Goal: Transaction & Acquisition: Book appointment/travel/reservation

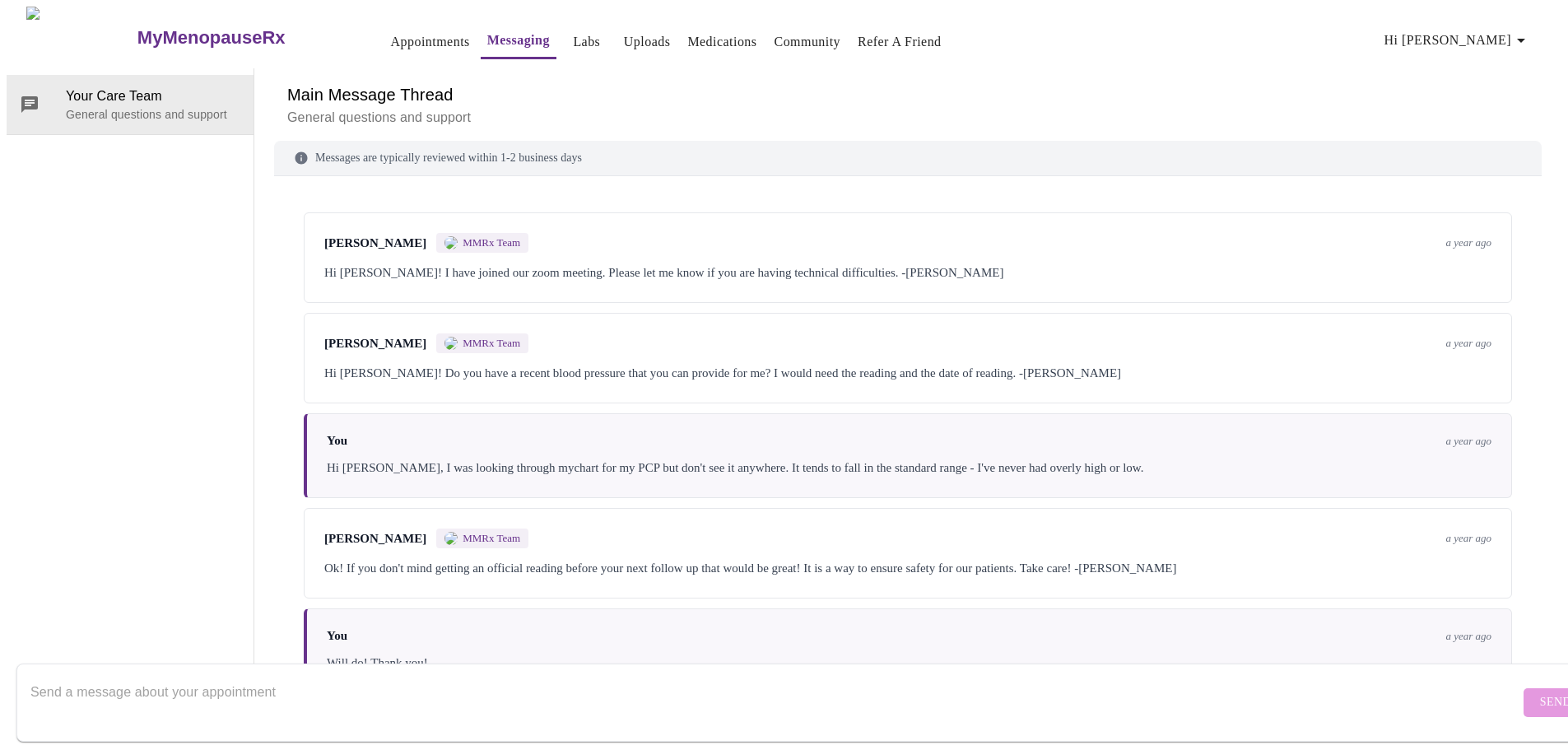
scroll to position [1882, 0]
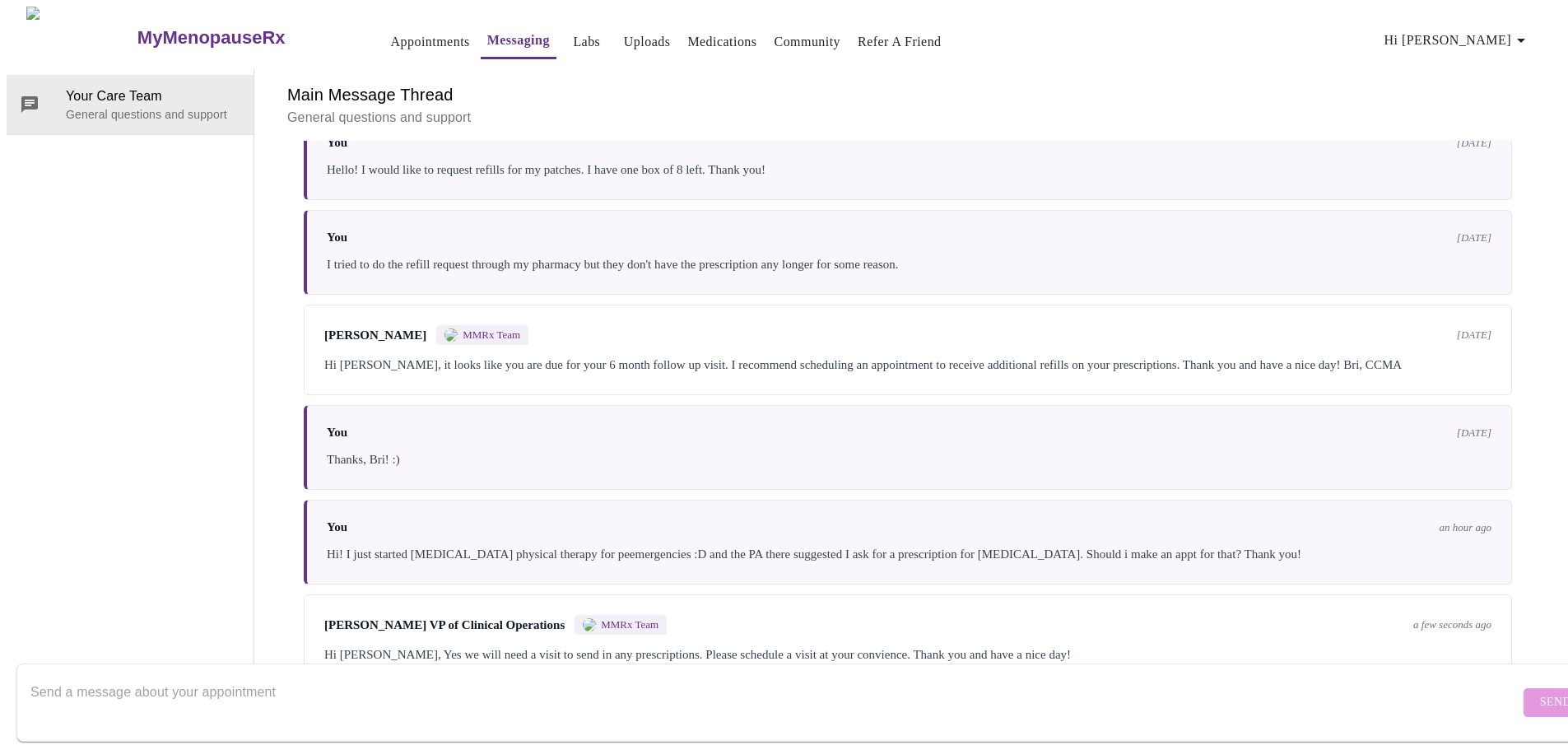
click at [640, 683] on textarea "Send a message about your appointment" at bounding box center [775, 701] width 1489 height 52
type textarea "Thanks, [PERSON_NAME]!"
click at [1524, 689] on button "Send" at bounding box center [1556, 702] width 64 height 28
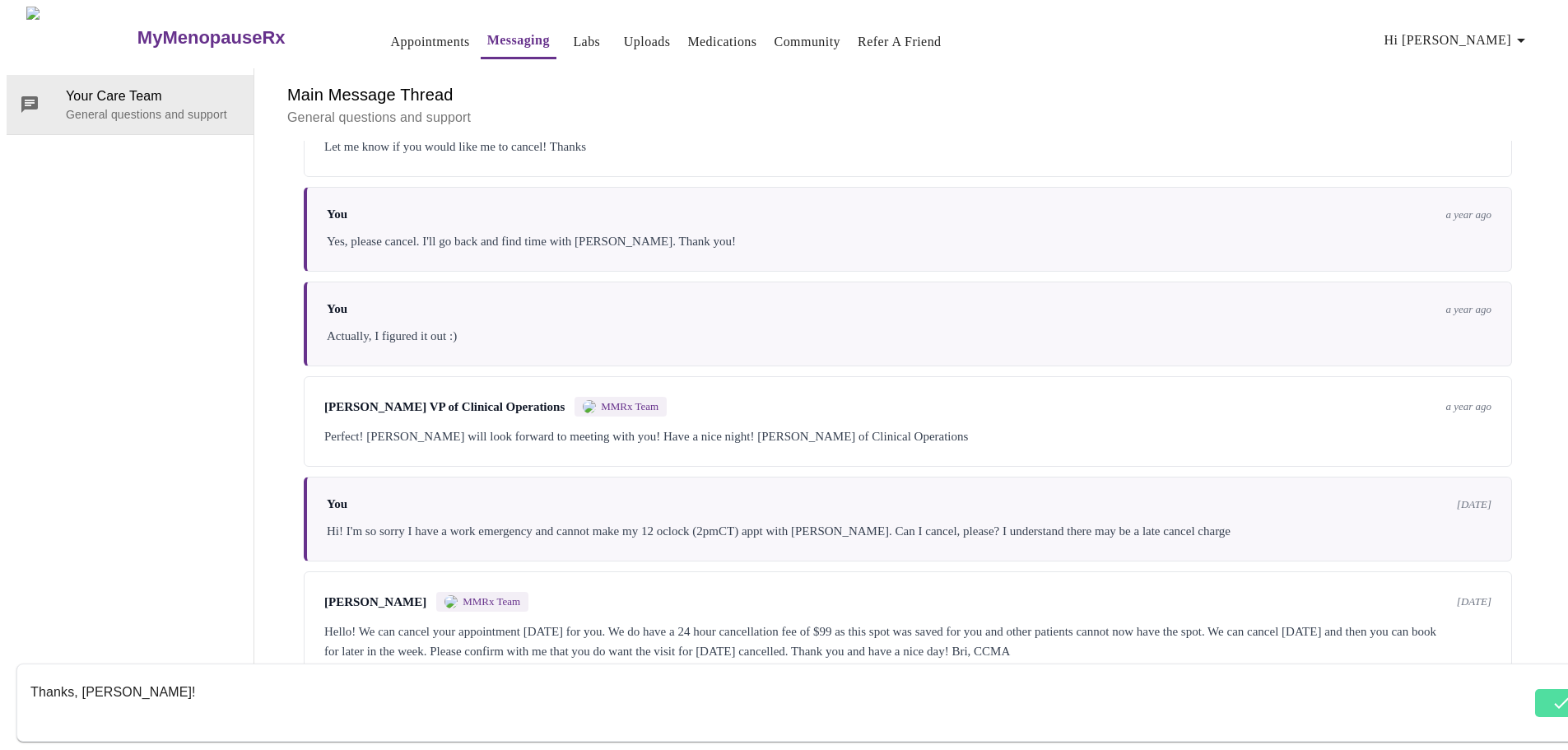
scroll to position [911, 0]
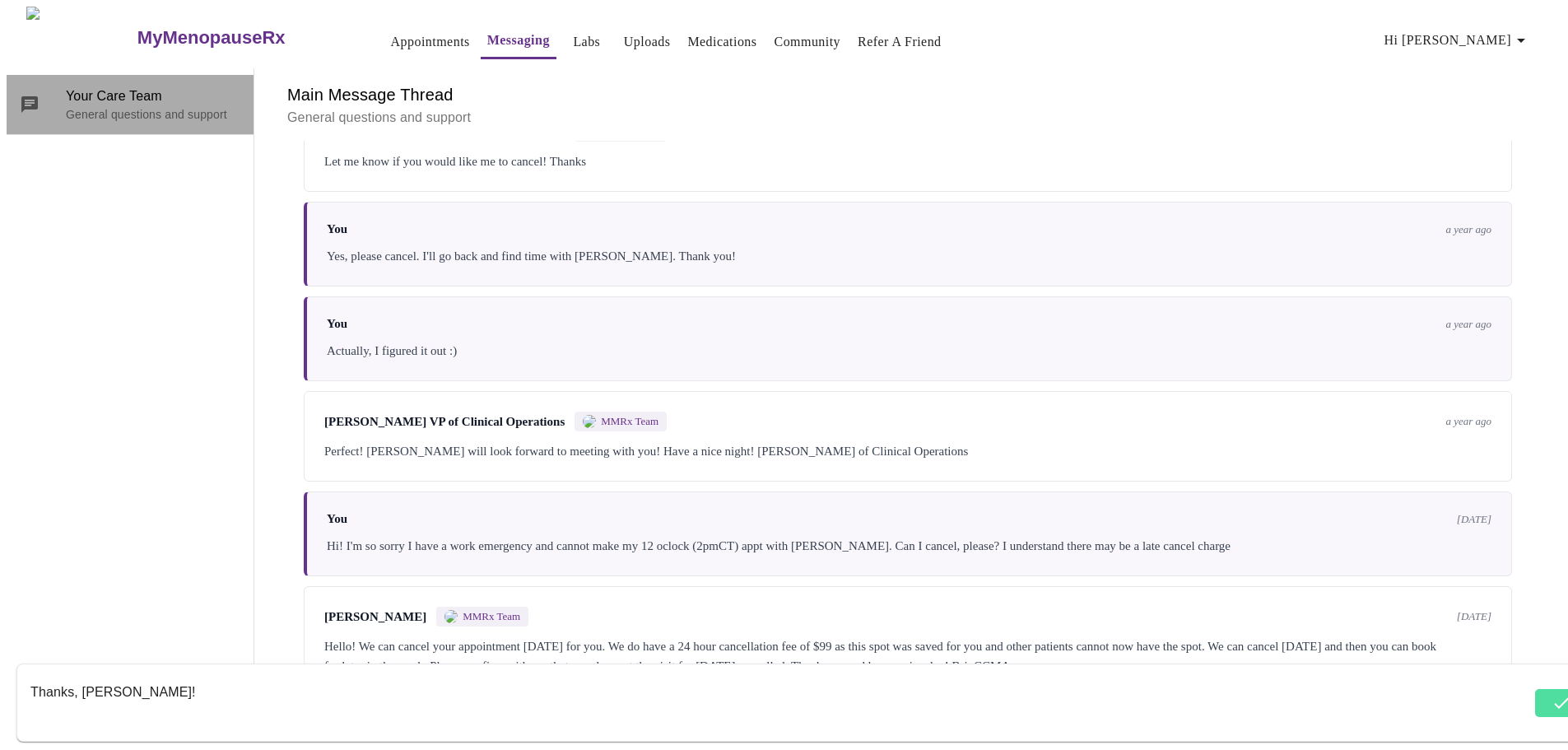
click at [108, 86] on span "Your Care Team" at bounding box center [153, 96] width 174 height 20
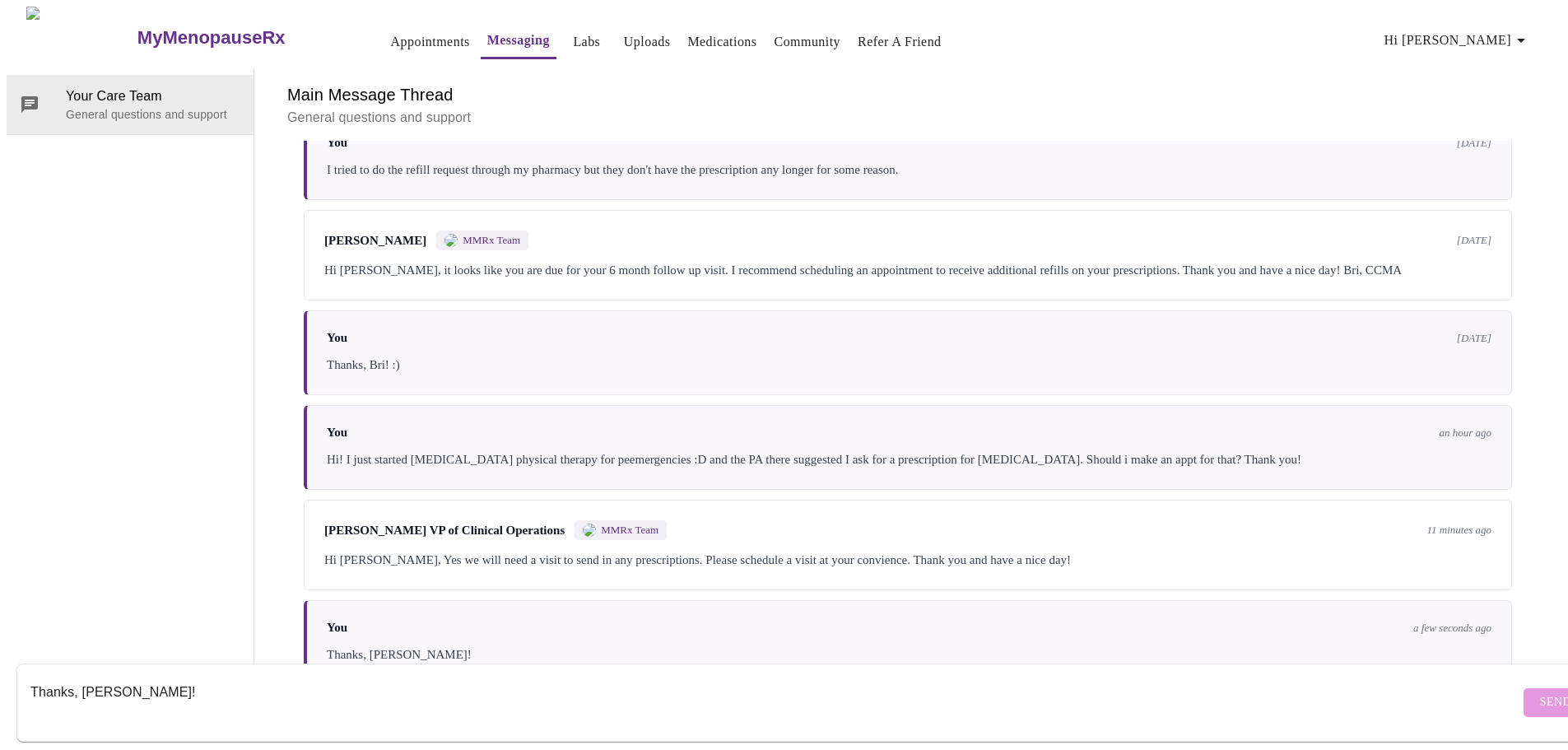
scroll to position [1981, 0]
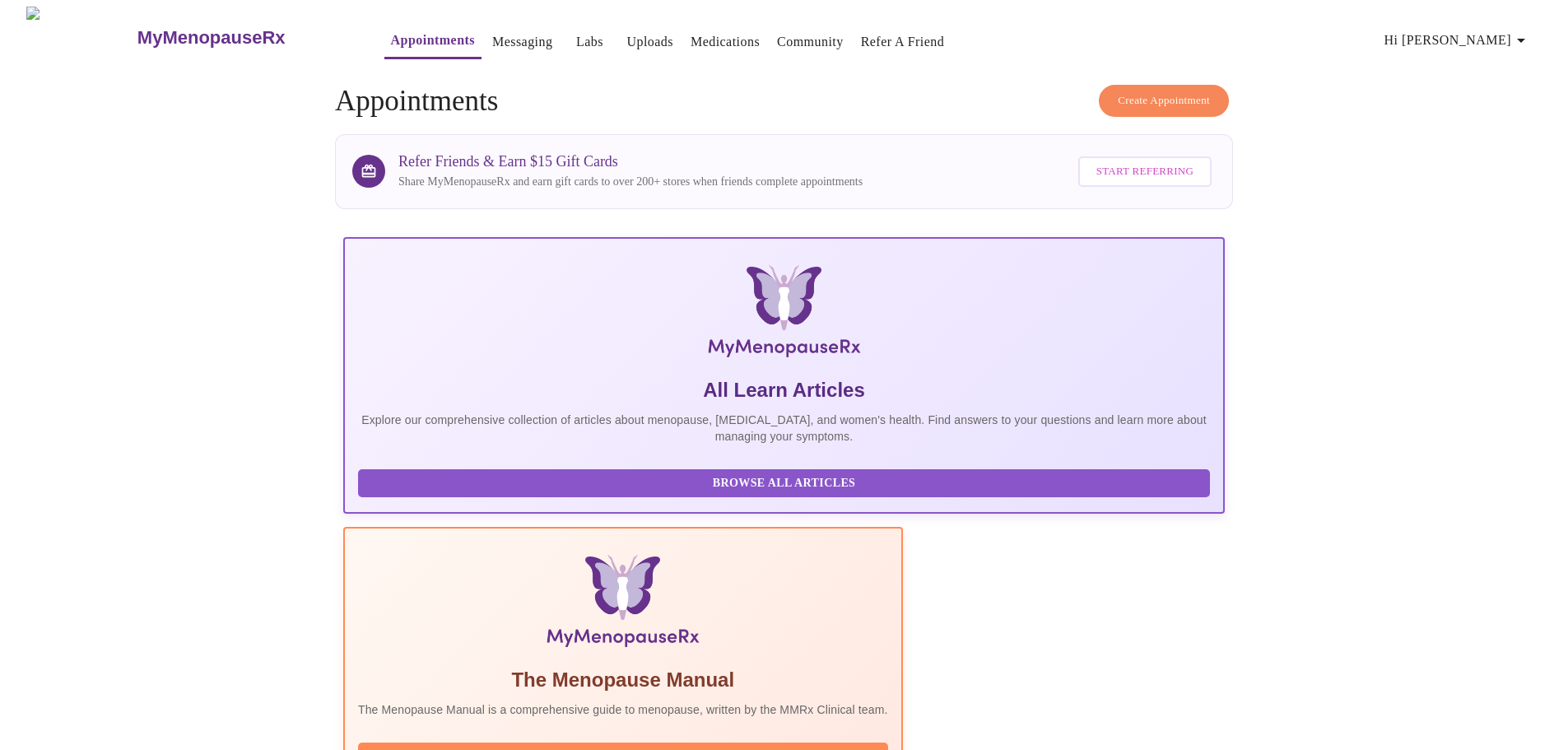
click at [1155, 84] on button "Create Appointment" at bounding box center [1165, 100] width 130 height 32
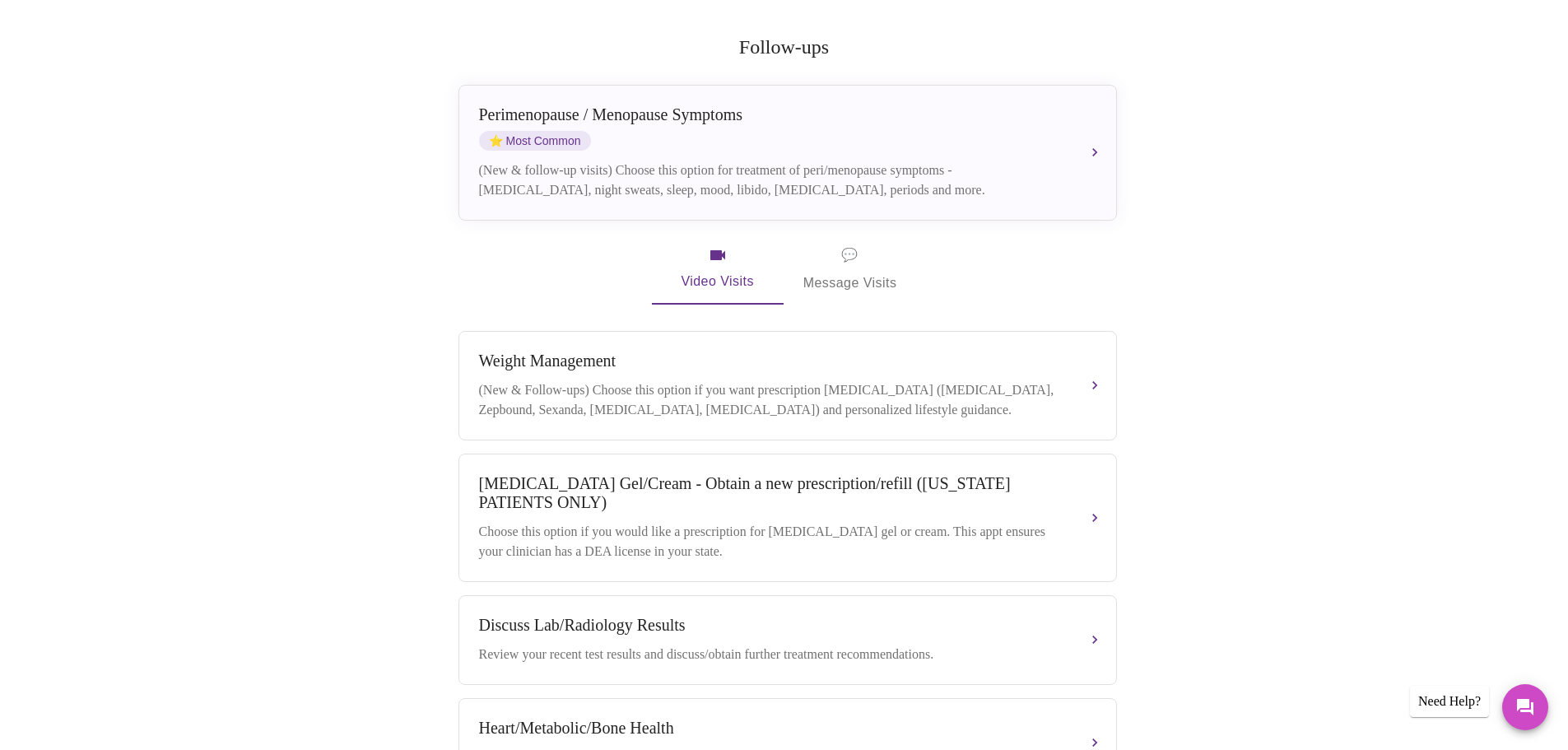
scroll to position [329, 0]
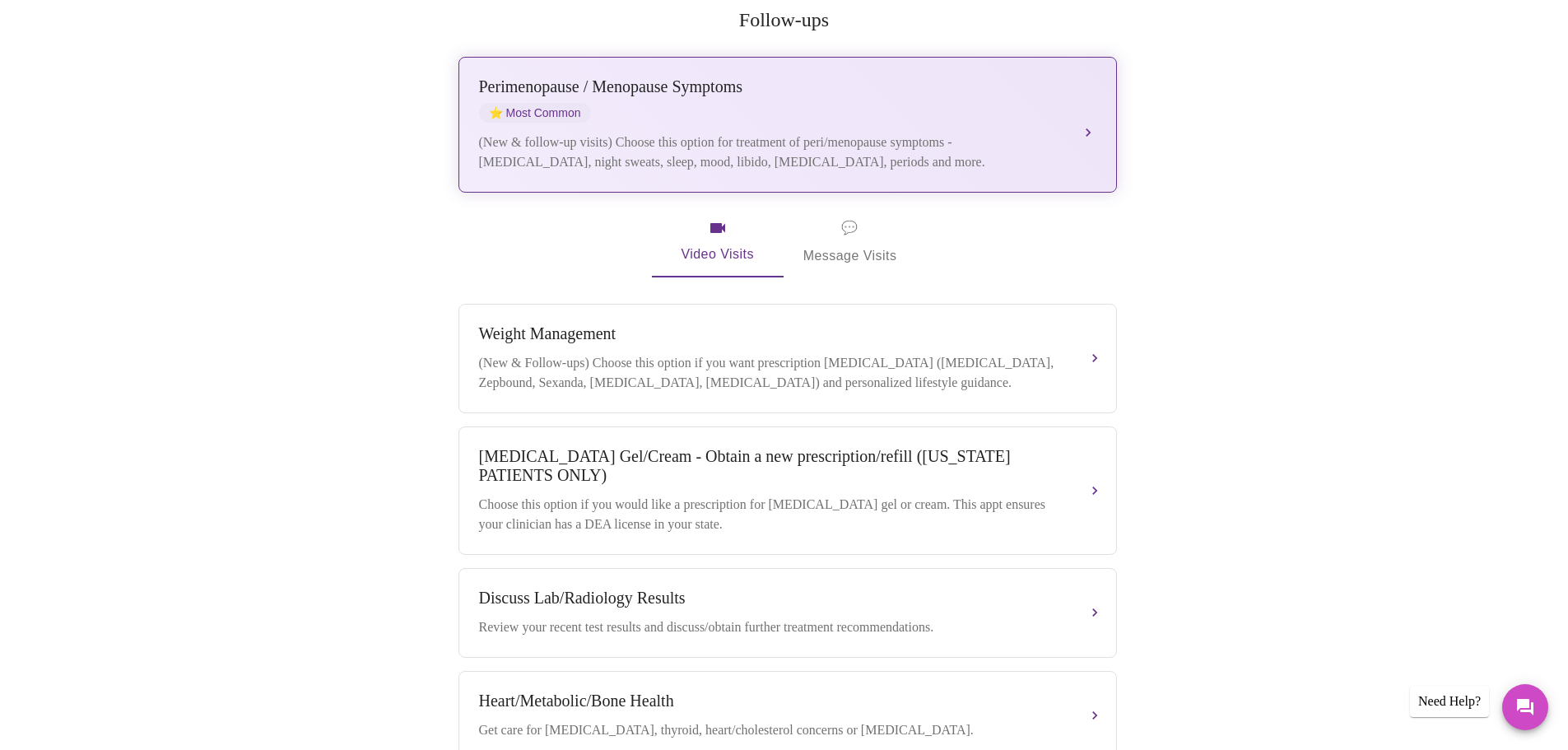
click at [950, 133] on div "(New & follow-up visits) Choose this option for treatment of peri/menopause sym…" at bounding box center [771, 152] width 584 height 39
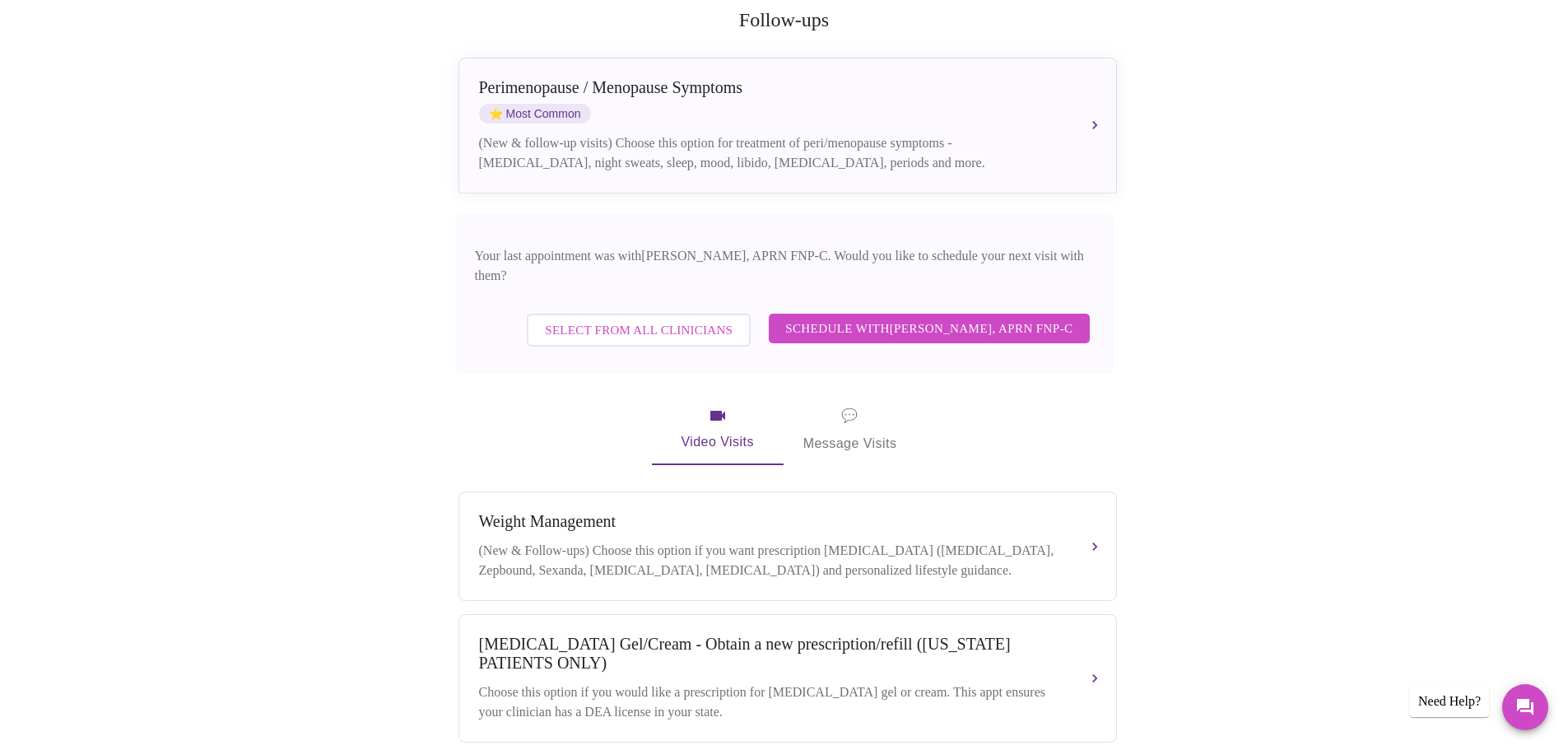
click at [919, 318] on span "Schedule with Kelly Perisin, APRN FNP-C" at bounding box center [929, 328] width 287 height 21
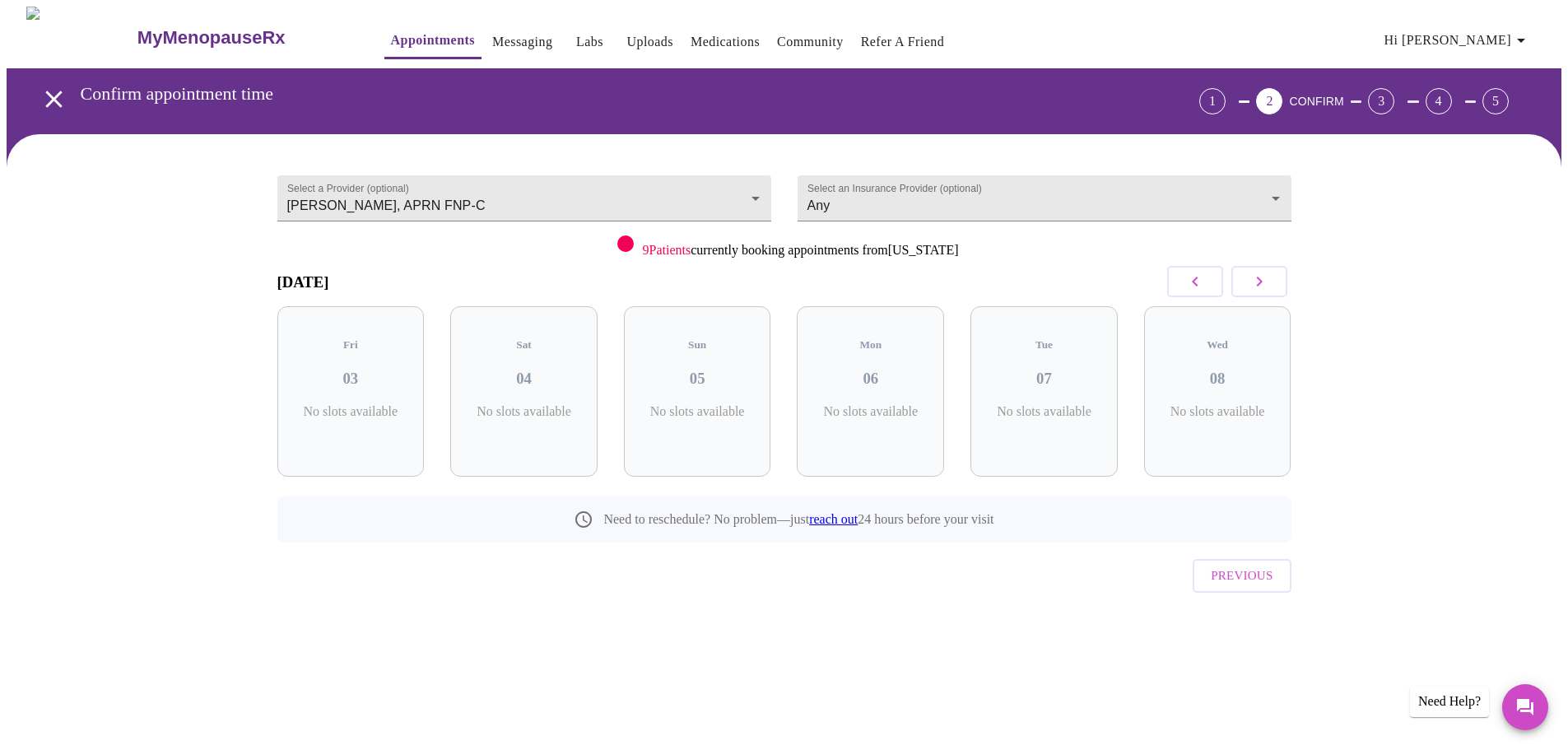
scroll to position [0, 0]
click at [1053, 377] on div "Tue 07 2 Slots Left ( 2 Total)" at bounding box center [1051, 392] width 148 height 171
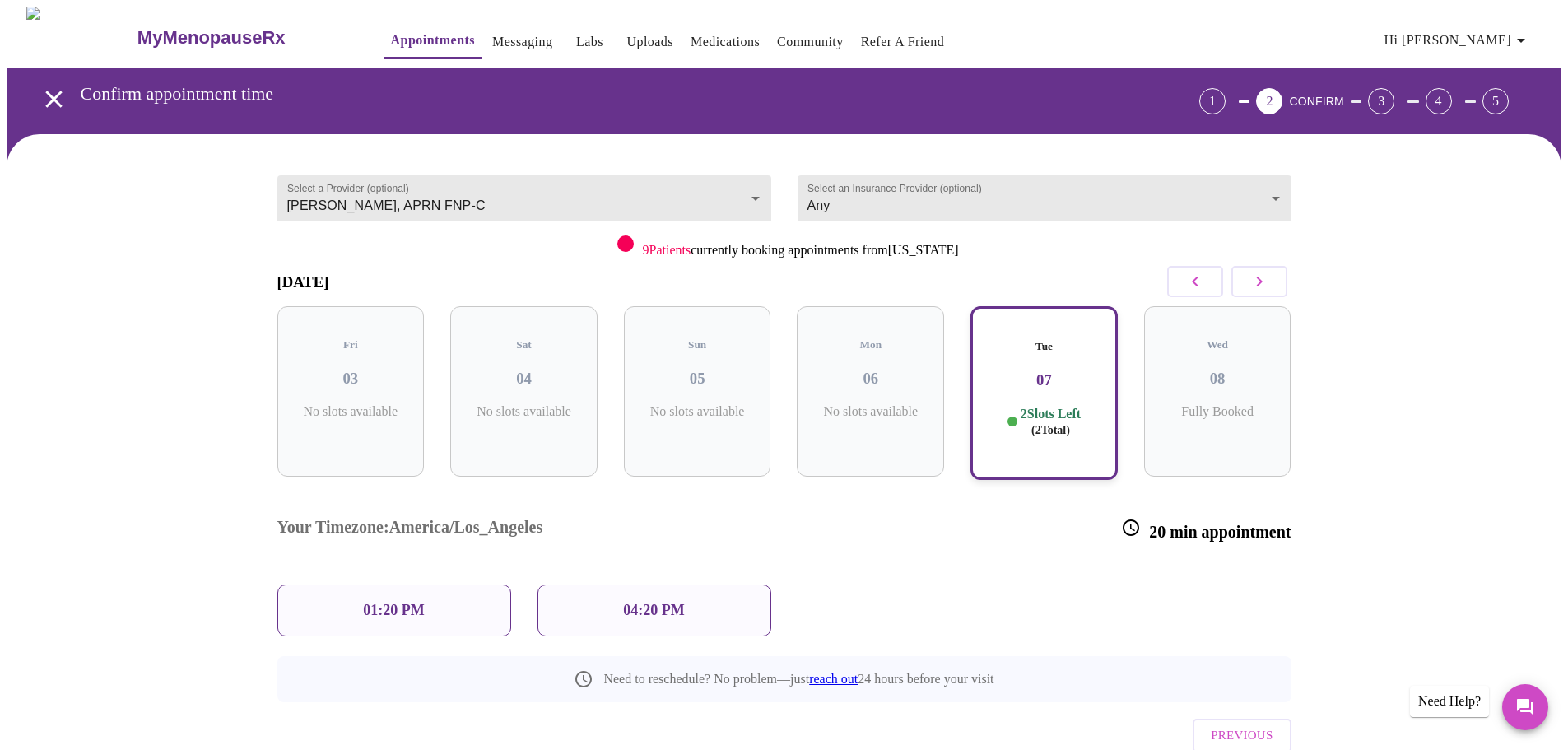
click at [415, 584] on div "01:20 PM" at bounding box center [394, 610] width 234 height 52
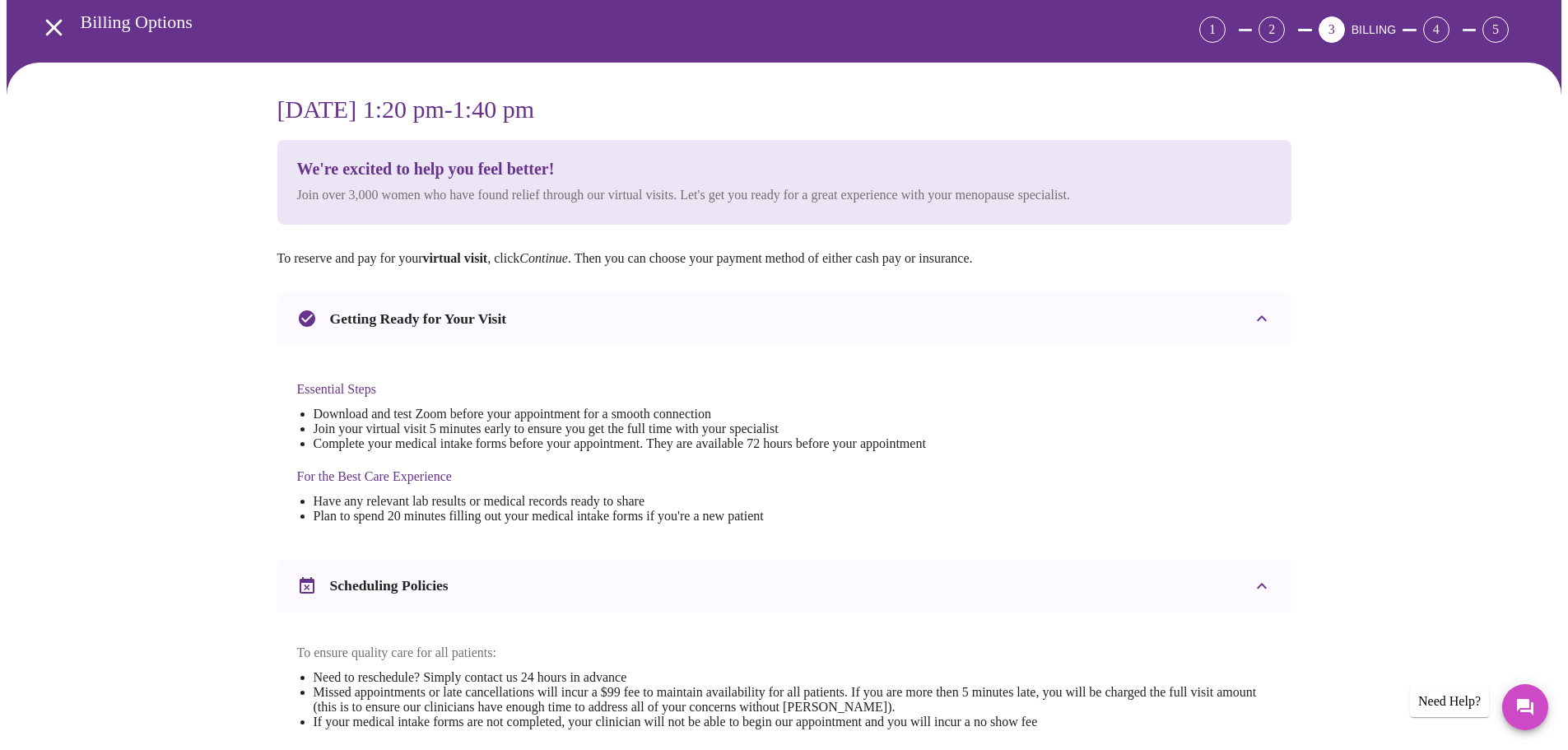
scroll to position [412, 0]
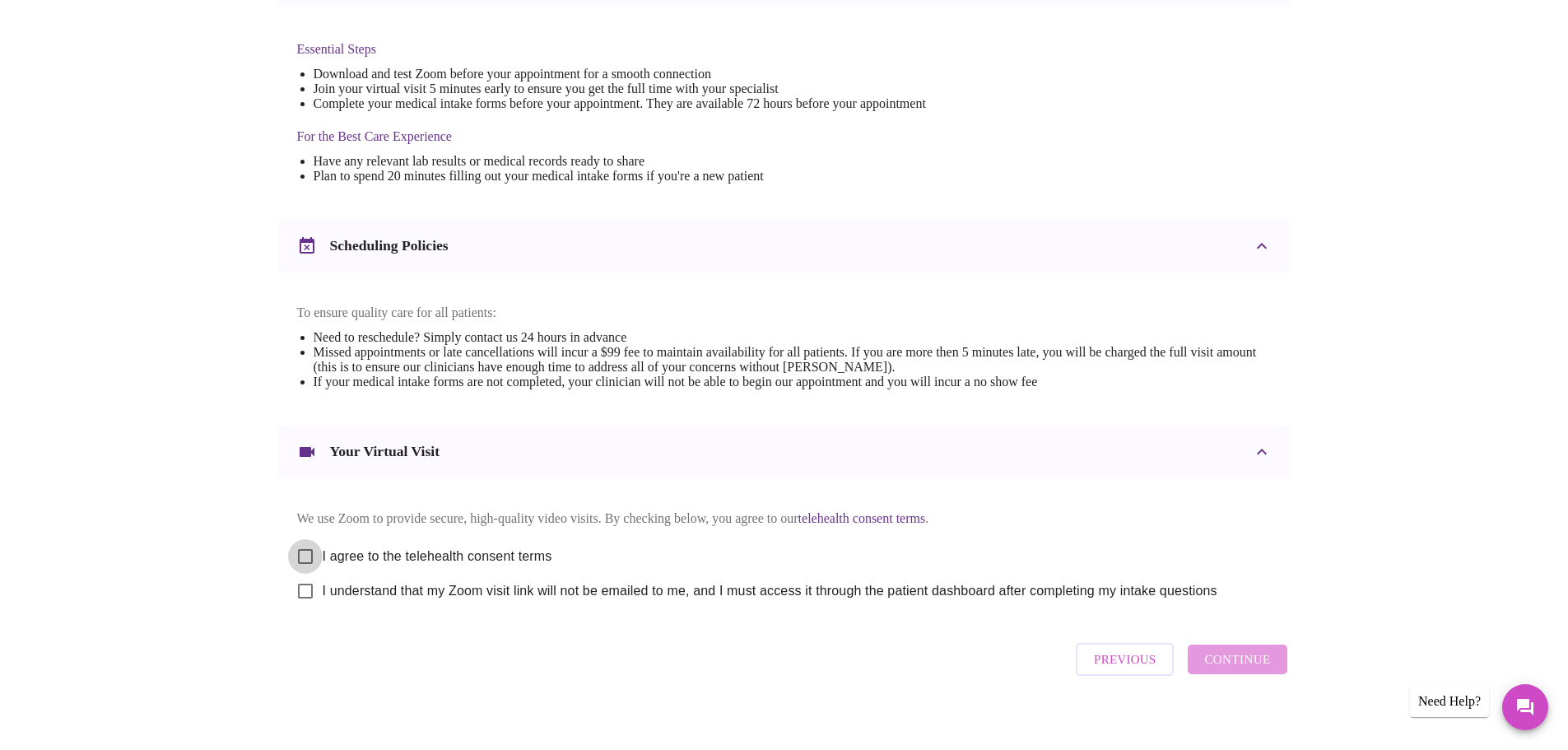
click at [310, 571] on input "I agree to the telehealth consent terms" at bounding box center [305, 557] width 35 height 35
checkbox input "true"
click at [308, 604] on input "I understand that my Zoom visit link will not be emailed to me, and I must acce…" at bounding box center [305, 591] width 35 height 35
checkbox input "true"
click at [1240, 670] on span "Continue" at bounding box center [1238, 658] width 66 height 21
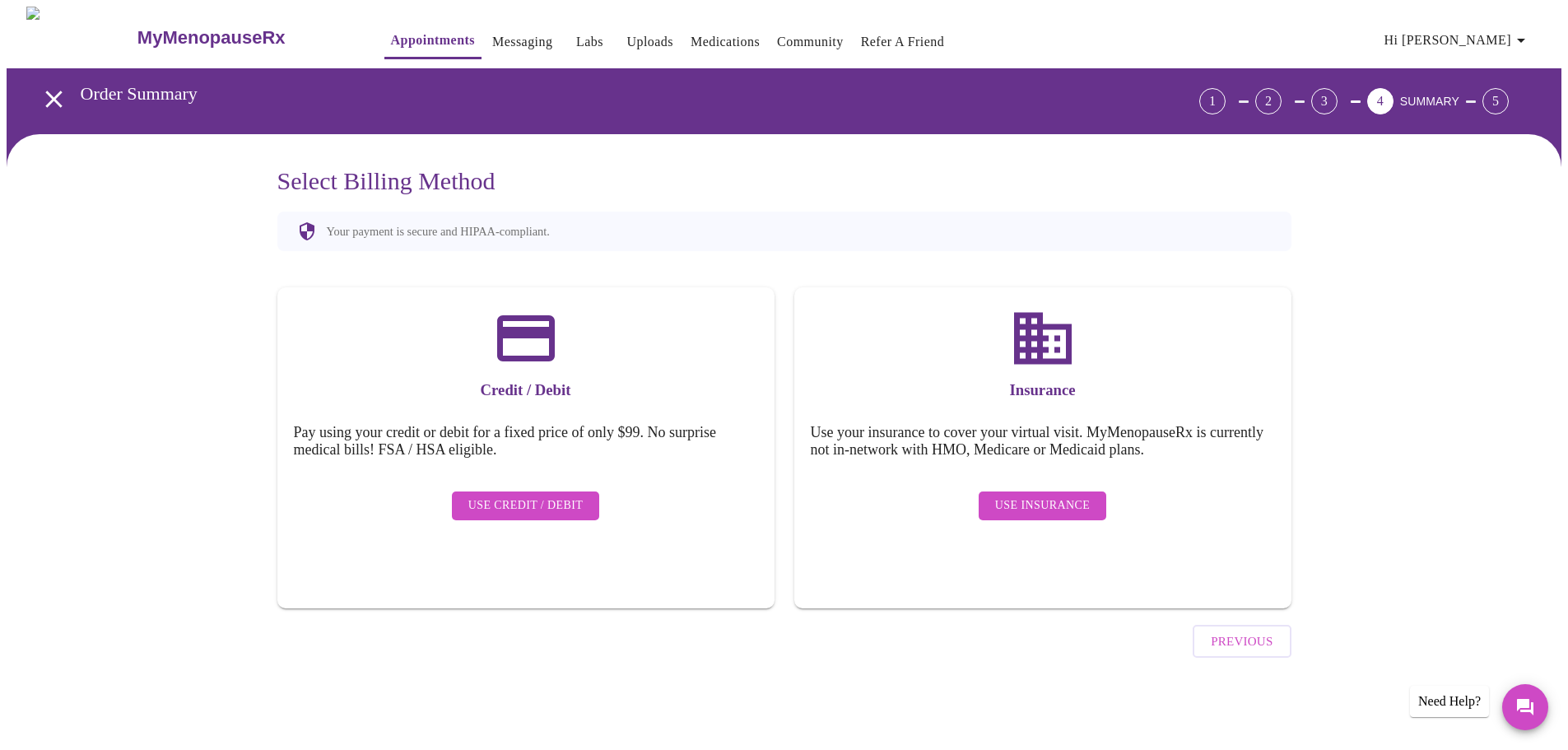
scroll to position [0, 0]
click at [1083, 495] on span "Use Insurance" at bounding box center [1048, 505] width 94 height 20
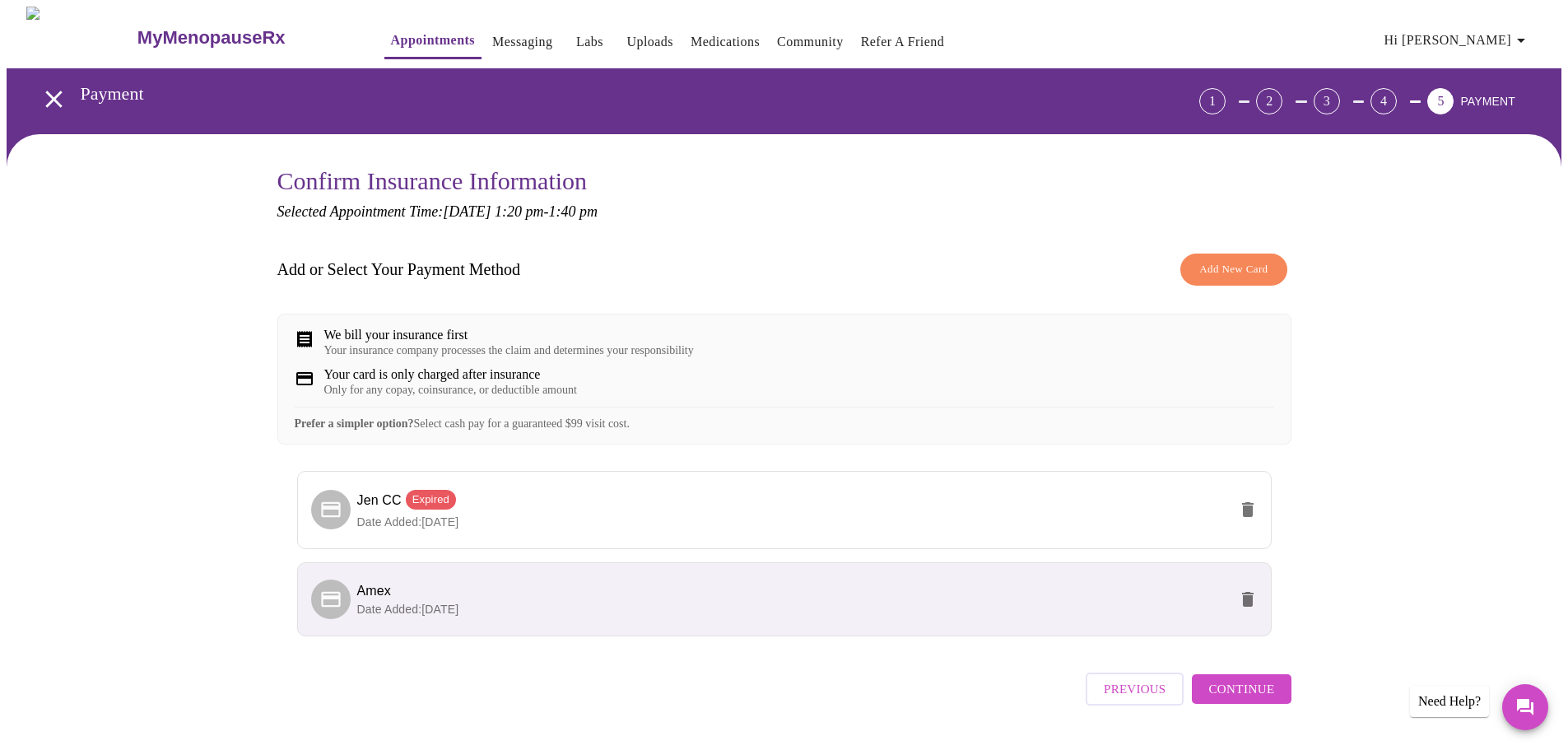
scroll to position [59, 0]
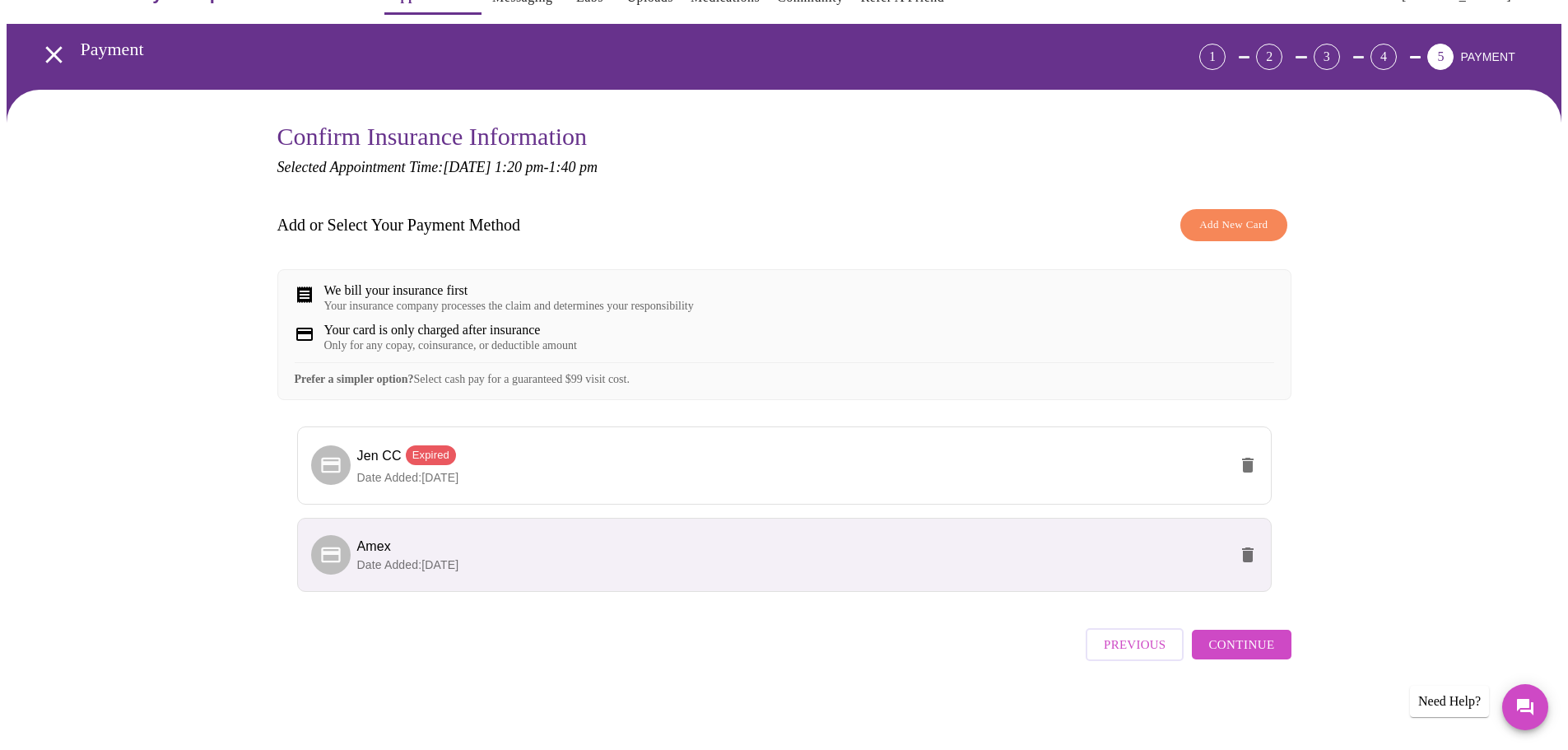
click at [1258, 646] on span "Continue" at bounding box center [1242, 644] width 66 height 21
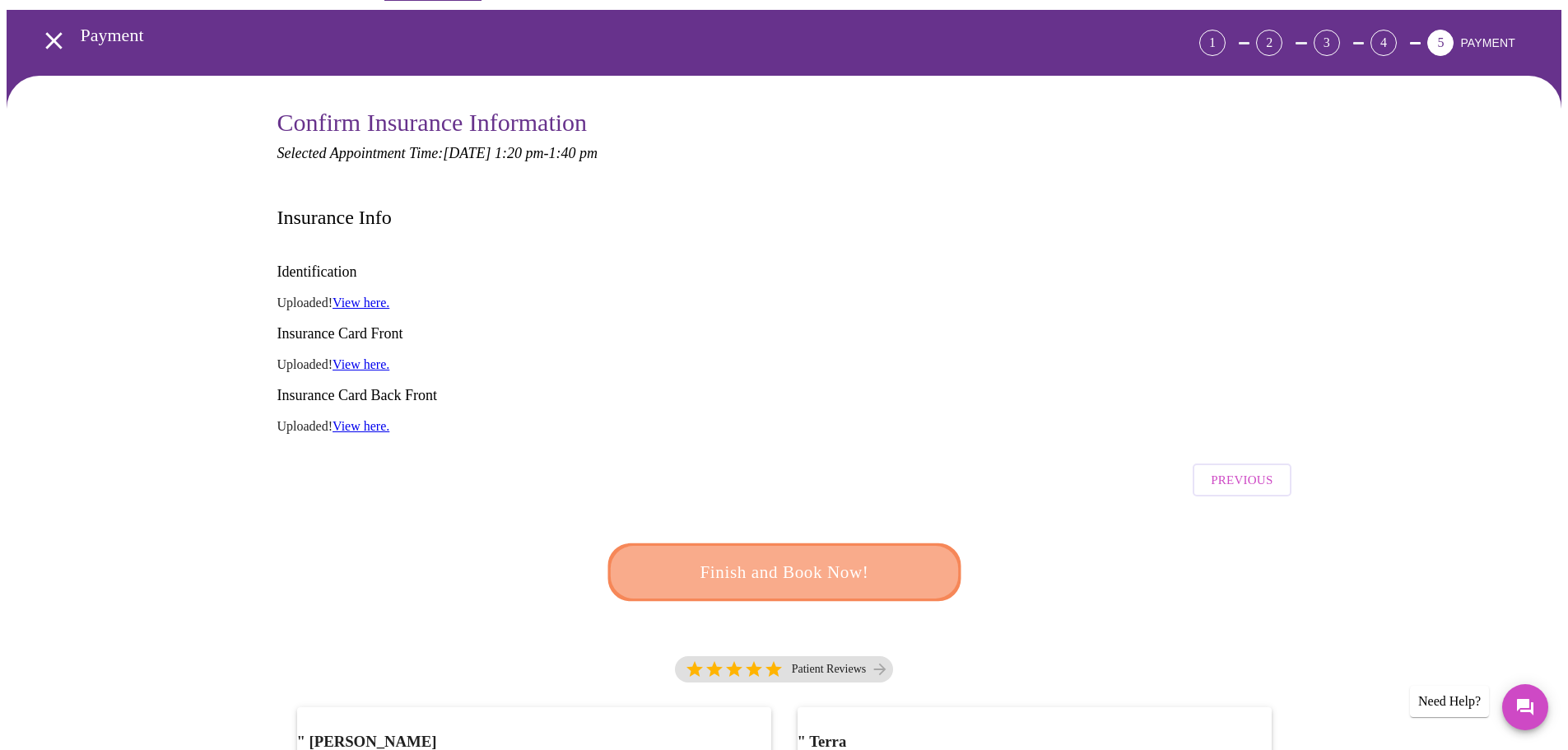
click at [849, 557] on span "Finish and Book Now!" at bounding box center [785, 572] width 304 height 30
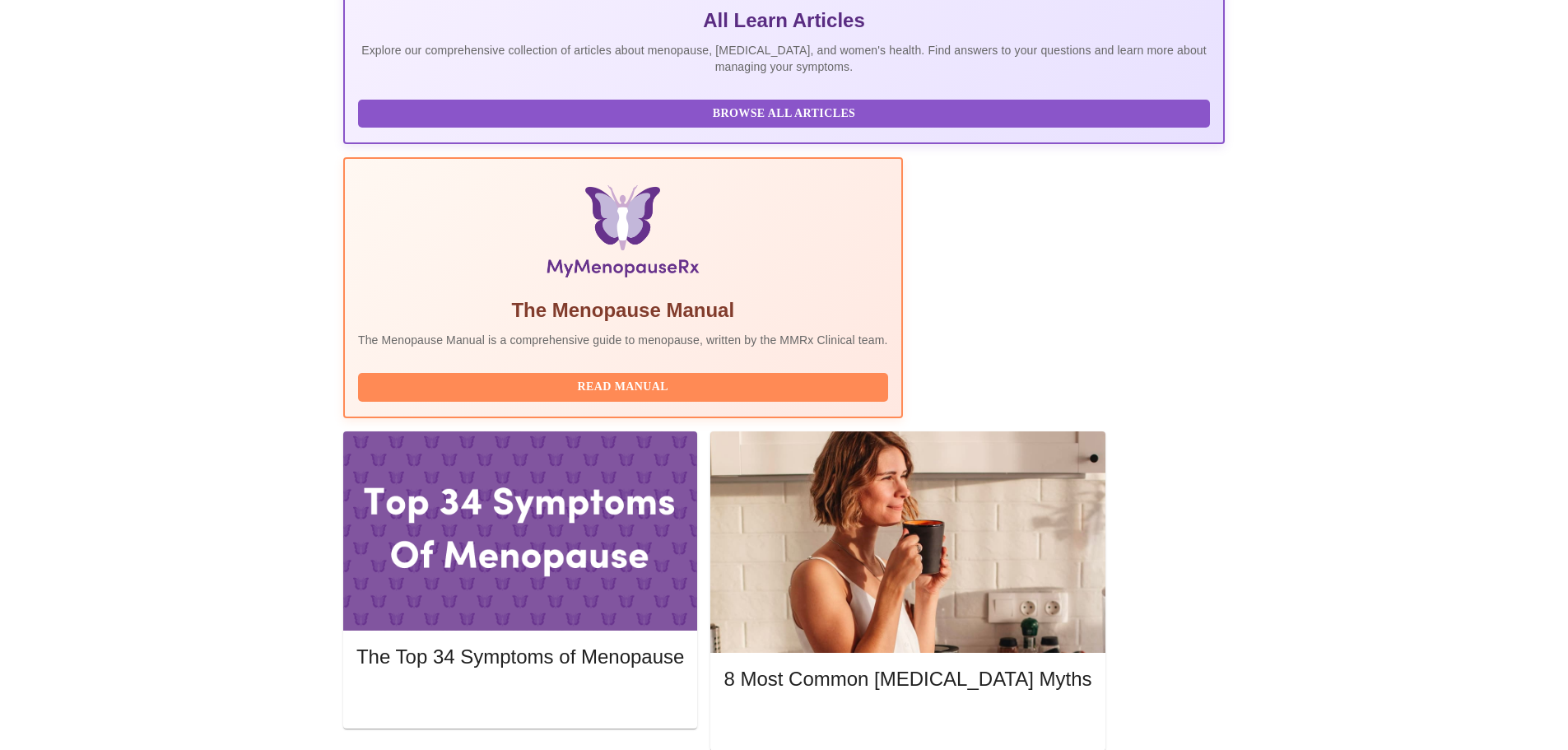
scroll to position [412, 0]
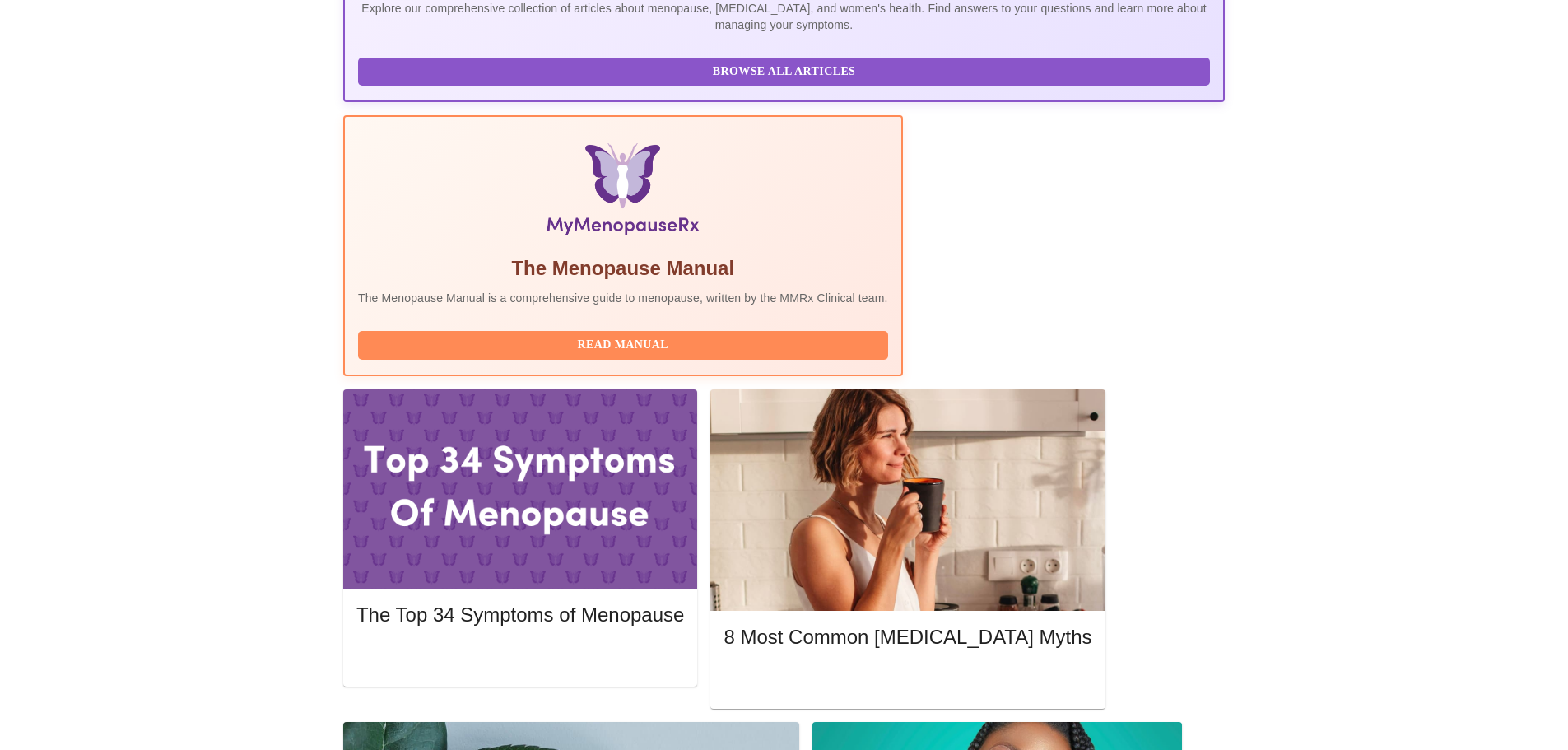
drag, startPoint x: 1463, startPoint y: 292, endPoint x: 1445, endPoint y: 160, distance: 133.2
